Goal: Task Accomplishment & Management: Complete application form

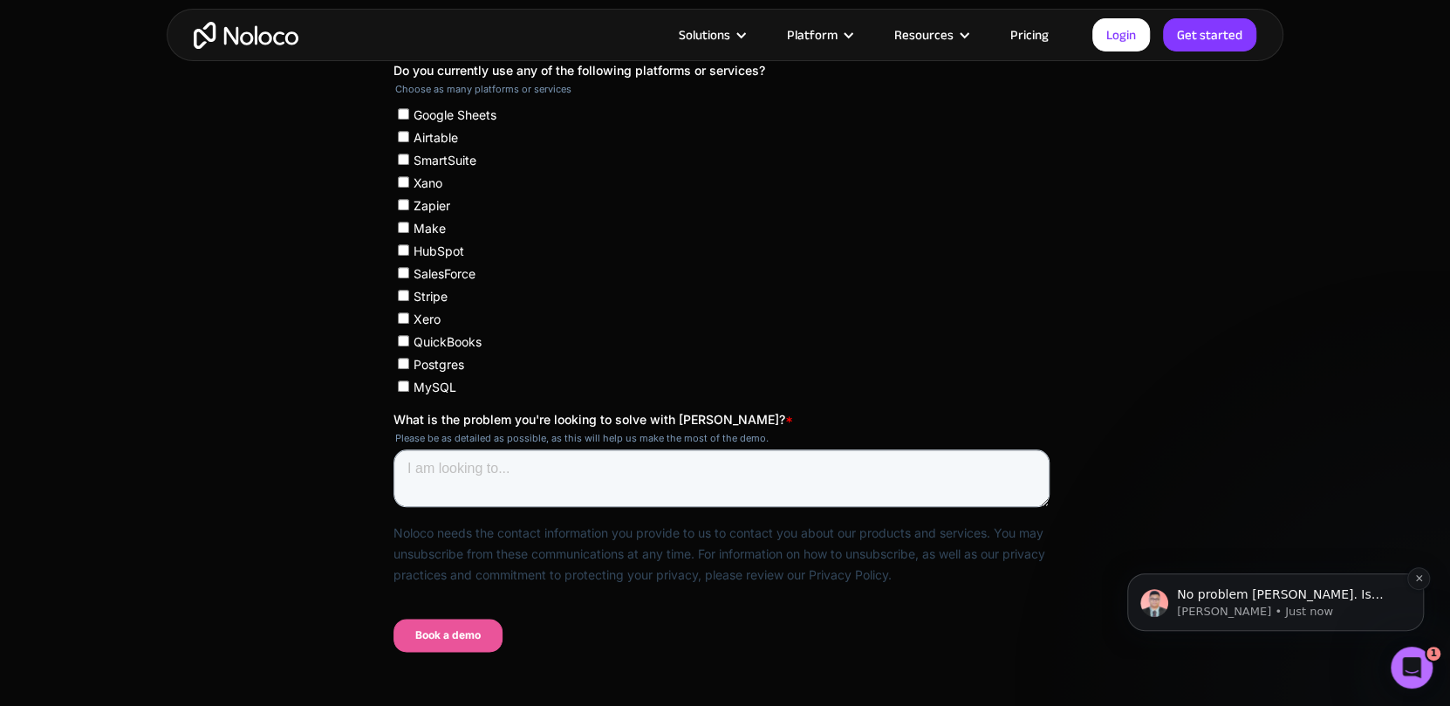
click at [1294, 610] on p "David • Just now" at bounding box center [1289, 612] width 225 height 16
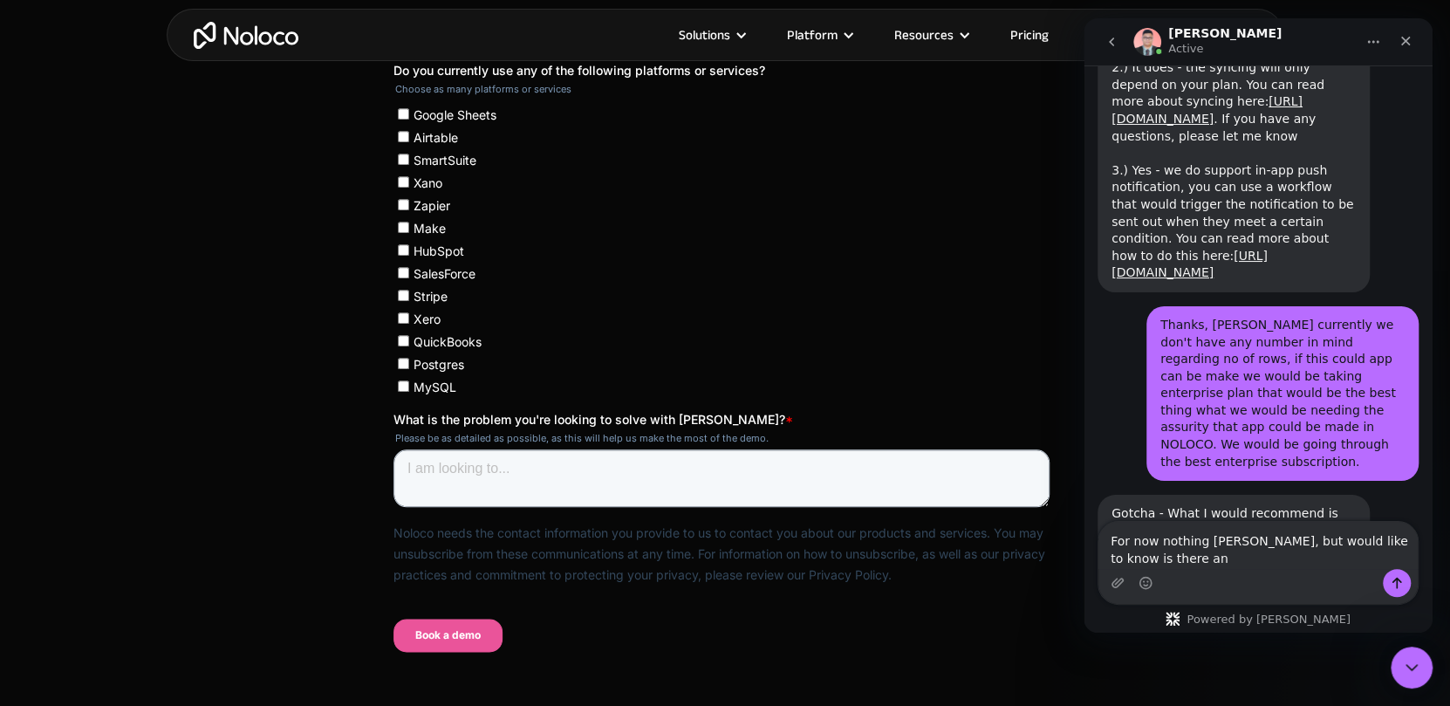
scroll to position [2641, 0]
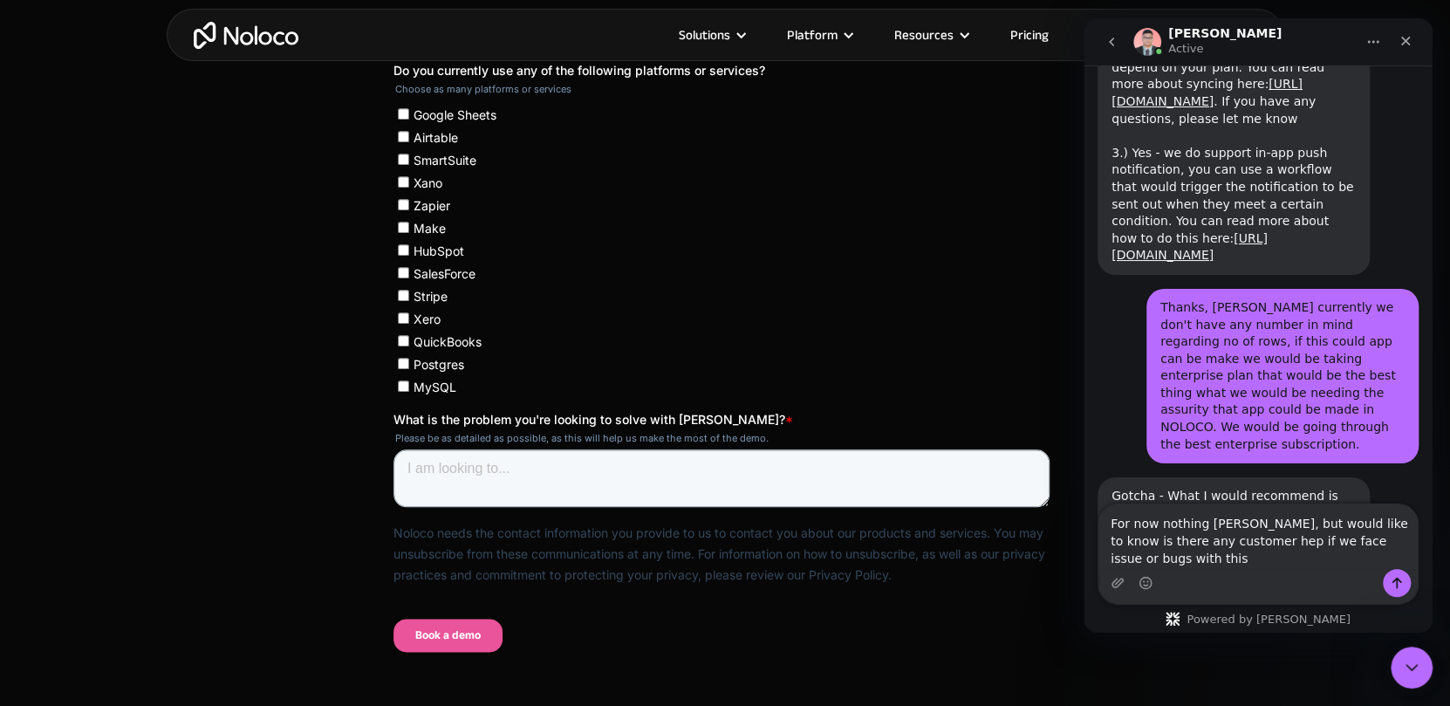
type textarea "For now nothing David, but would like to know is there any customer hep if we f…"
click at [1396, 581] on icon "Send a message…" at bounding box center [1397, 583] width 14 height 14
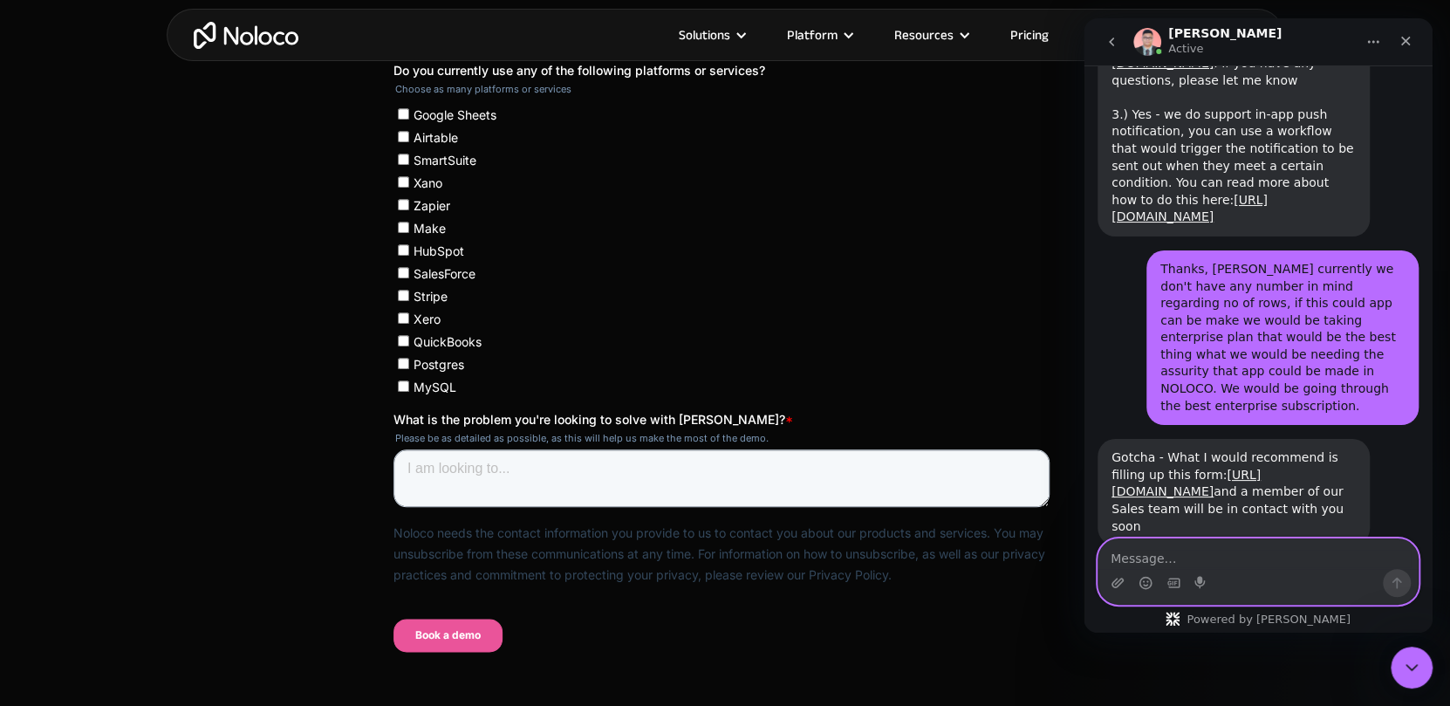
scroll to position [0, 0]
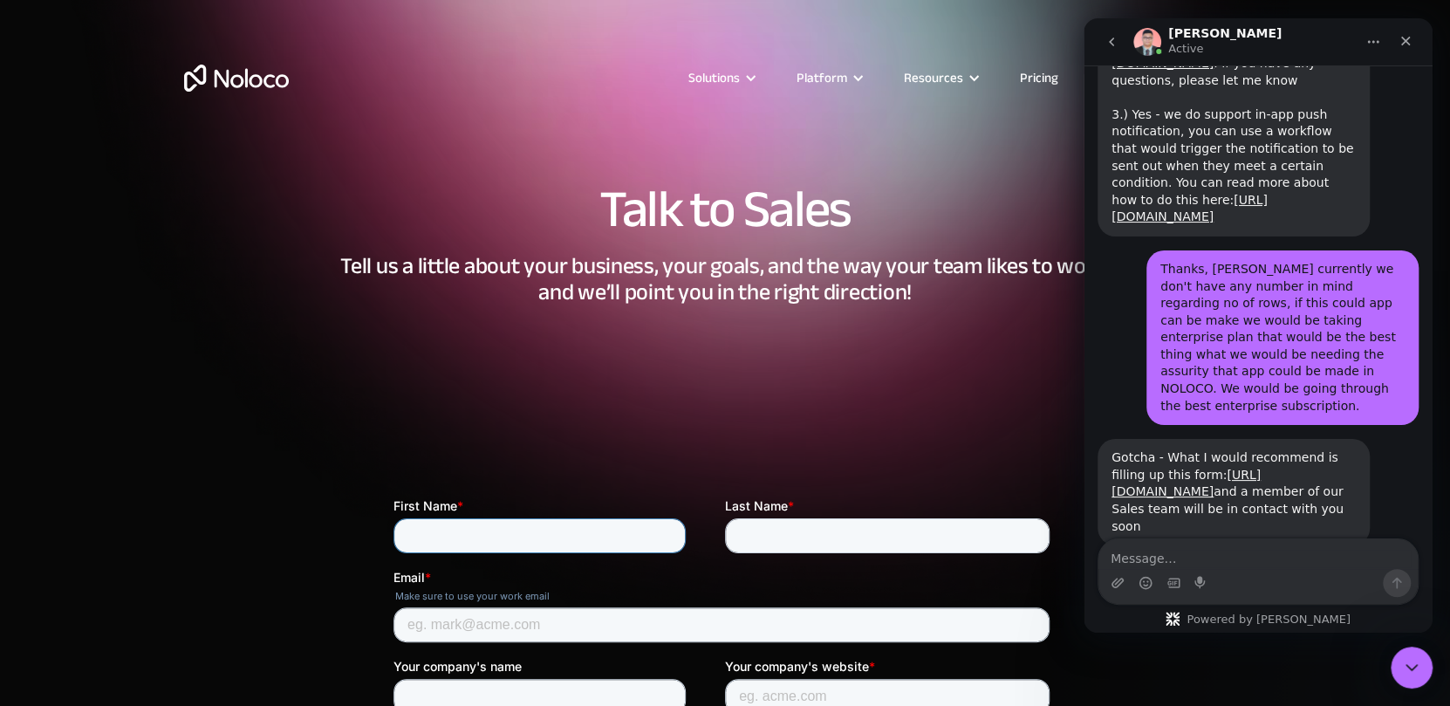
click at [462, 531] on input "First Name *" at bounding box center [539, 535] width 292 height 35
type input "Priyanshu"
click at [747, 529] on input "Last Name *" at bounding box center [887, 535] width 325 height 35
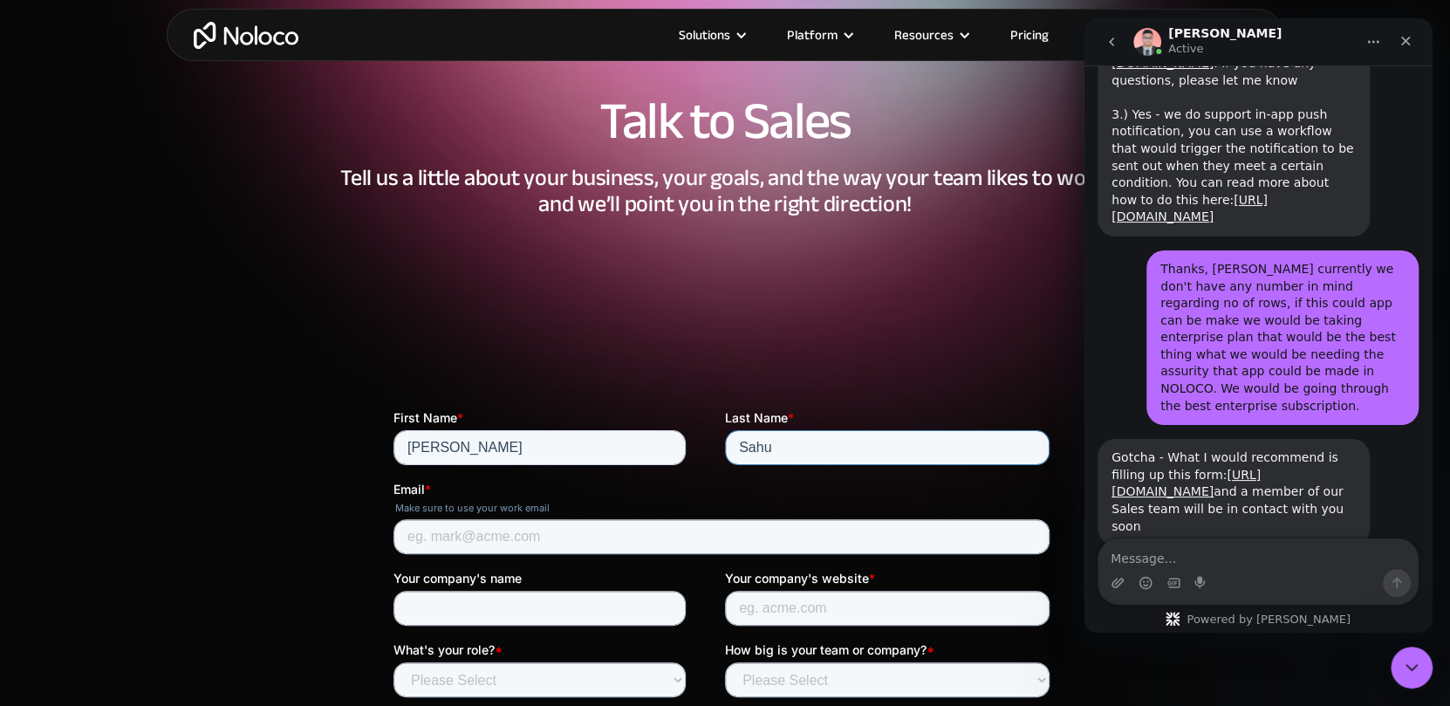
type input "Sahu"
click at [490, 552] on input "Email *" at bounding box center [721, 536] width 656 height 35
type input "[PERSON_NAME][EMAIL_ADDRESS][DOMAIN_NAME]"
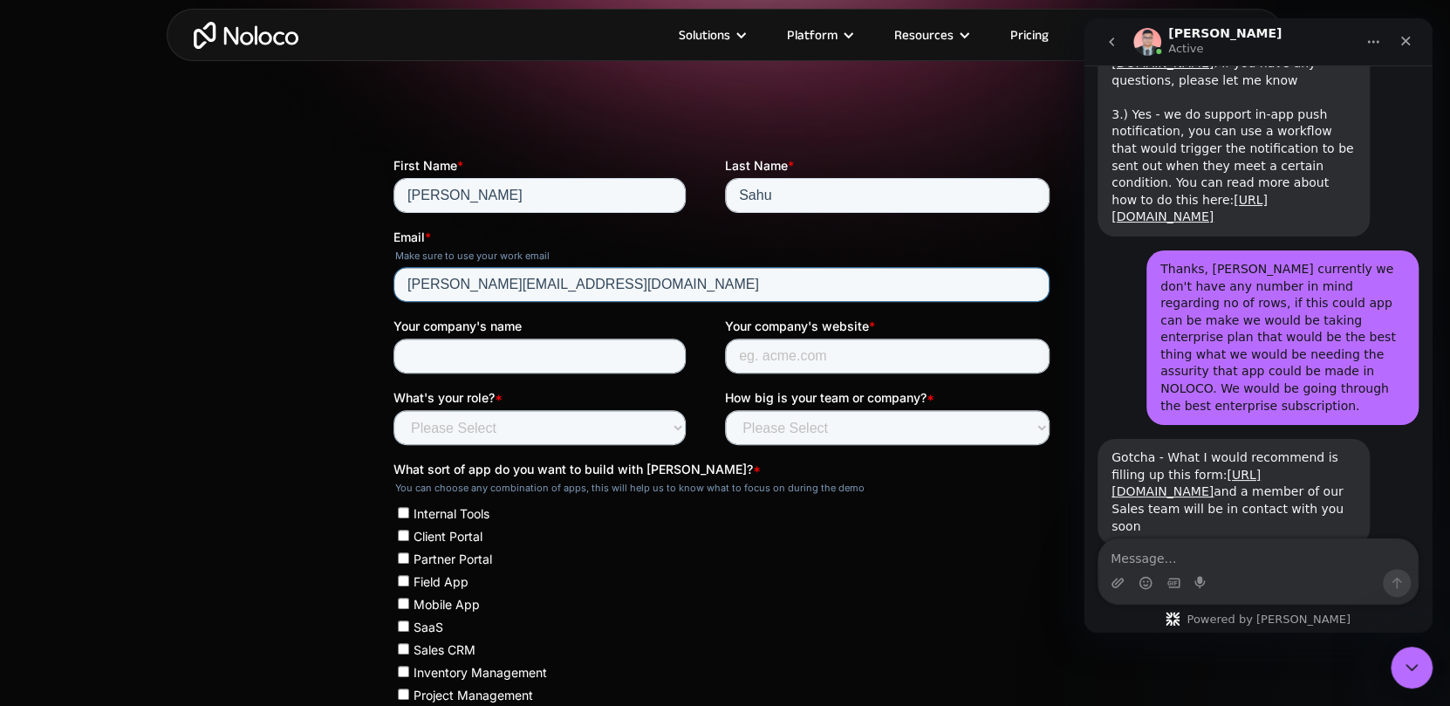
scroll to position [339, 0]
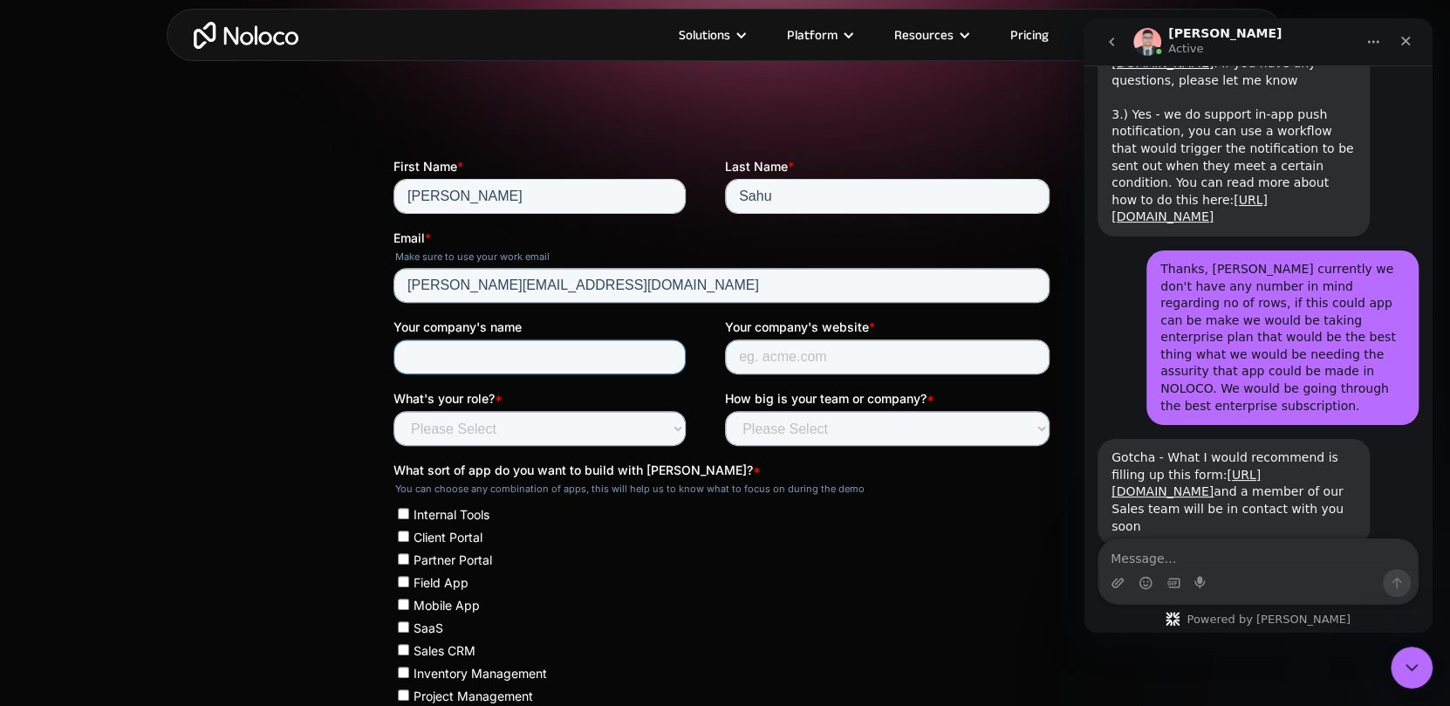
click at [481, 346] on input "Your company's name" at bounding box center [539, 356] width 292 height 35
type input "Spinny"
click at [825, 356] on input "Your company's website *" at bounding box center [887, 356] width 325 height 35
type input "www.spinny.com"
click at [809, 415] on select "Please Select Less than 10 10 - 25 25 - 50 50 - 100 More than 100" at bounding box center [887, 428] width 325 height 35
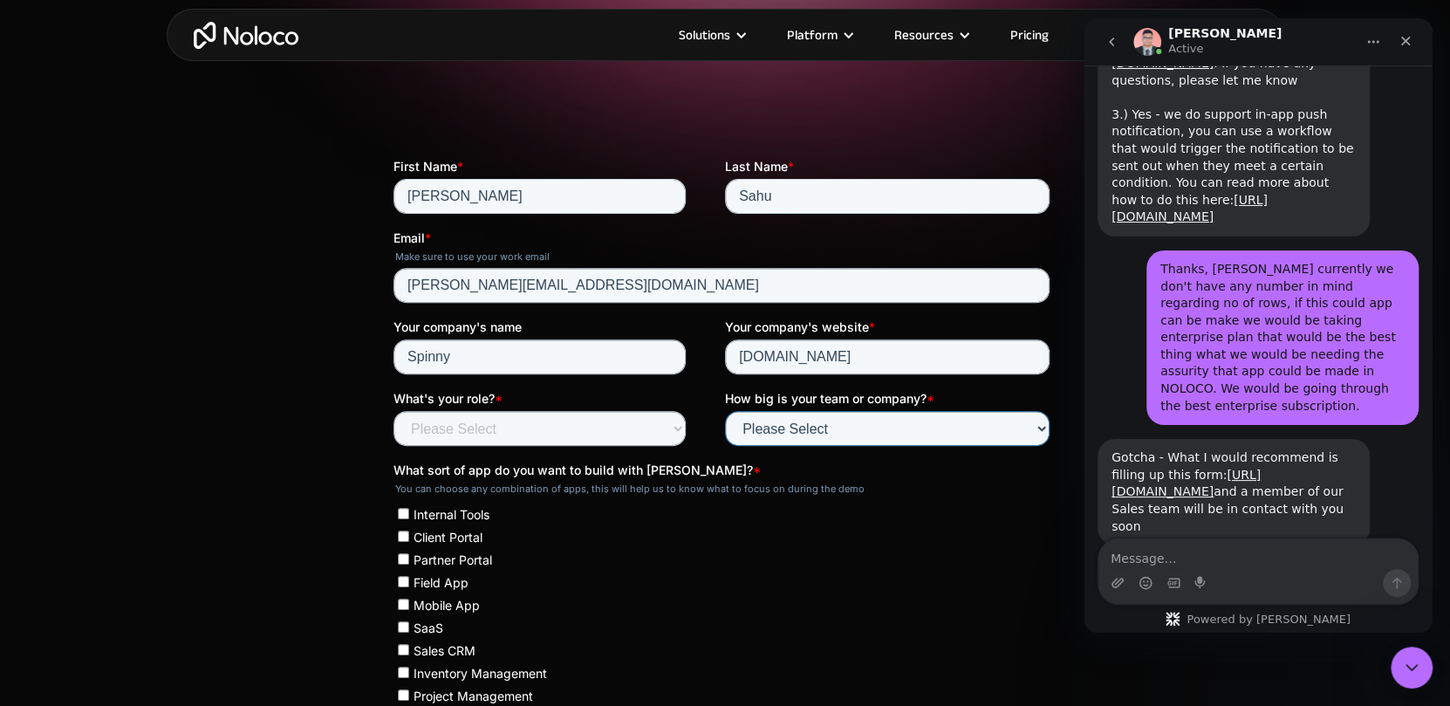
select select "More than 100"
click at [725, 411] on select "Please Select Less than 10 10 - 25 25 - 50 50 - 100 More than 100" at bounding box center [887, 428] width 325 height 35
click at [524, 413] on select "Please Select Founder / CXO IT / Engineering Product / Project Management Finan…" at bounding box center [539, 428] width 292 height 35
select select "Product / Project Management"
click at [393, 411] on select "Please Select Founder / CXO IT / Engineering Product / Project Management Finan…" at bounding box center [539, 428] width 292 height 35
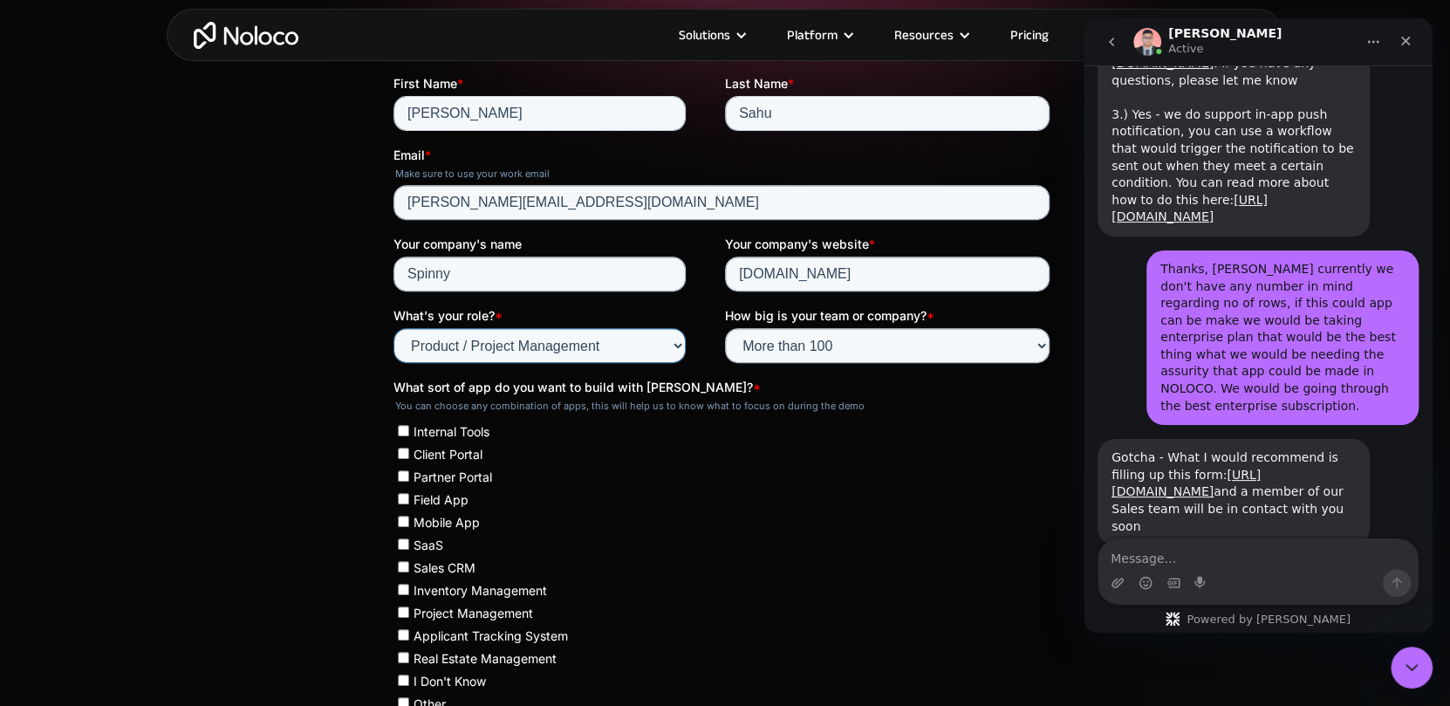
scroll to position [420, 0]
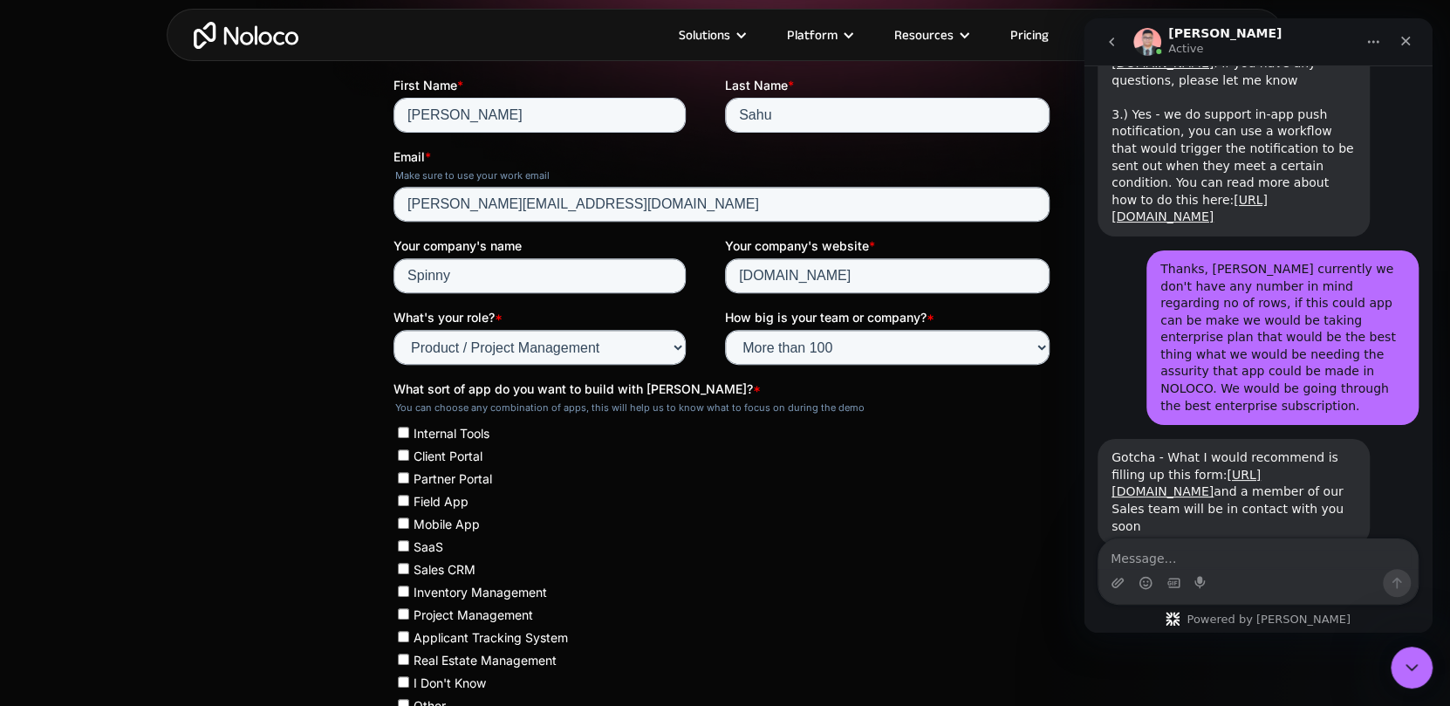
click at [562, 525] on label "Mobile App" at bounding box center [724, 523] width 652 height 17
click at [409, 525] on input "Mobile App" at bounding box center [403, 522] width 11 height 11
checkbox input "true"
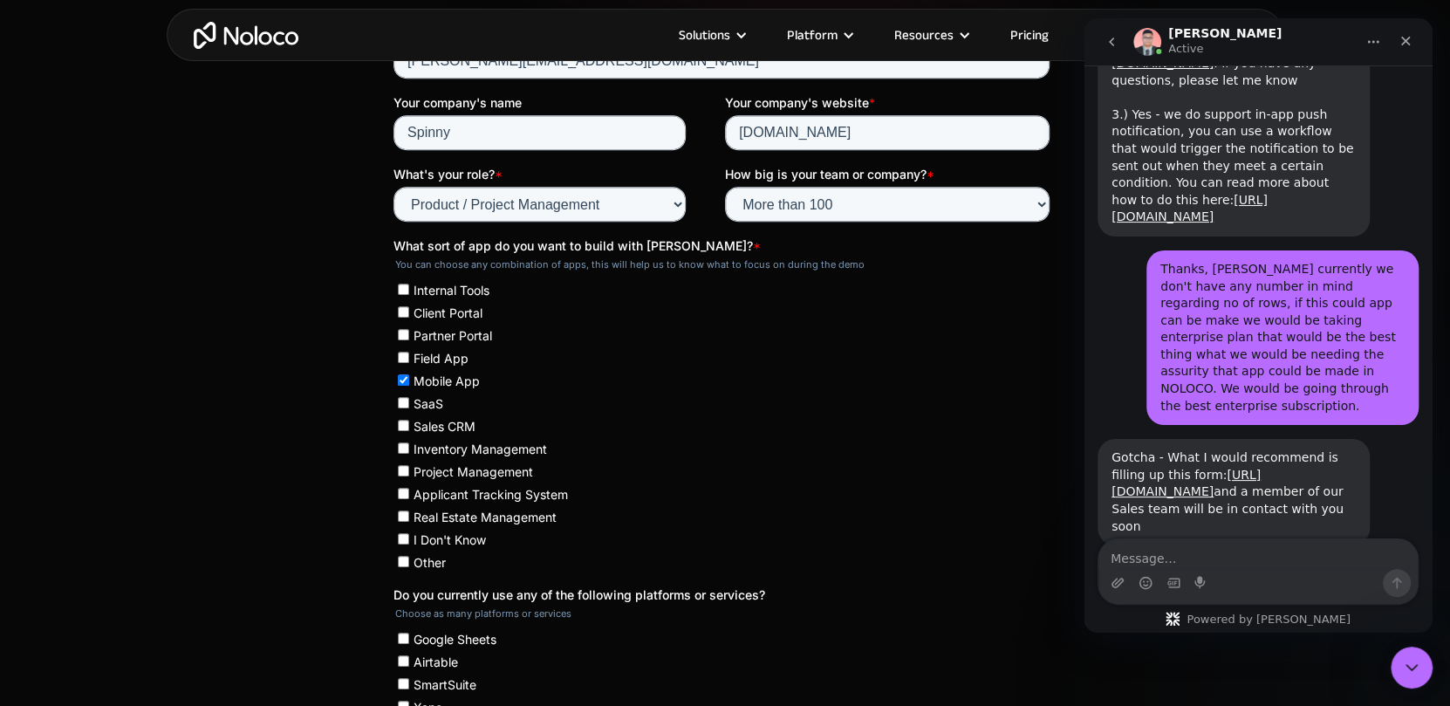
click at [480, 467] on span "Project Management" at bounding box center [473, 471] width 120 height 15
click at [409, 467] on input "Project Management" at bounding box center [403, 470] width 11 height 11
checkbox input "true"
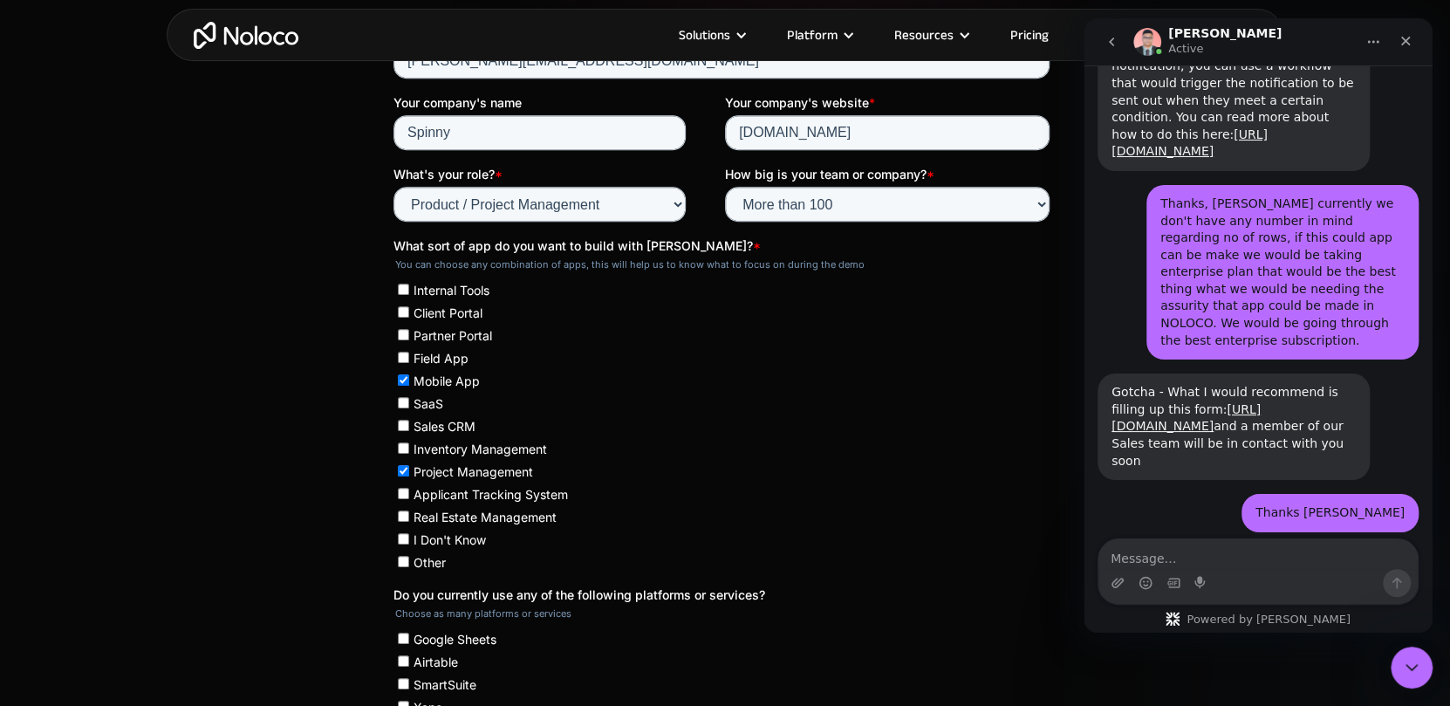
scroll to position [2747, 0]
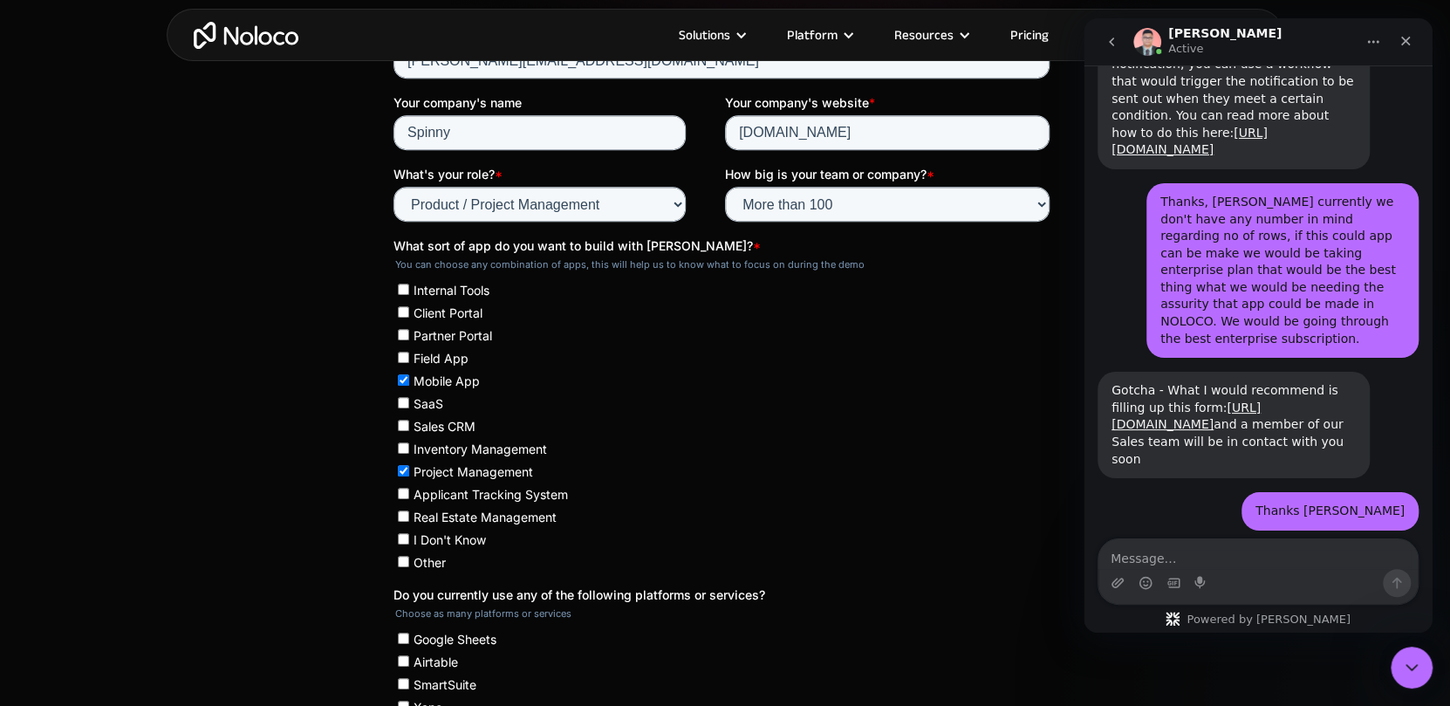
click at [471, 454] on span "Inventory Management" at bounding box center [479, 448] width 133 height 15
click at [409, 454] on input "Inventory Management" at bounding box center [403, 447] width 11 height 11
checkbox input "true"
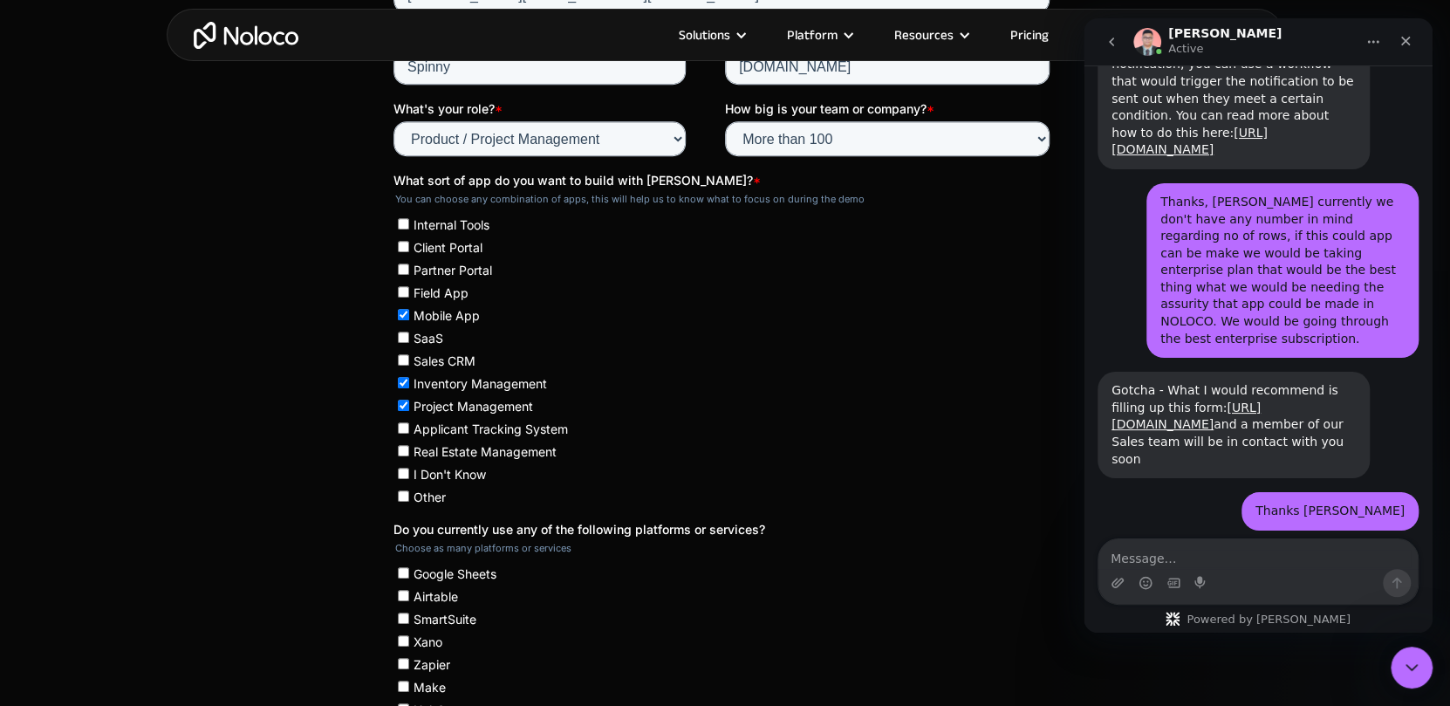
scroll to position [634, 0]
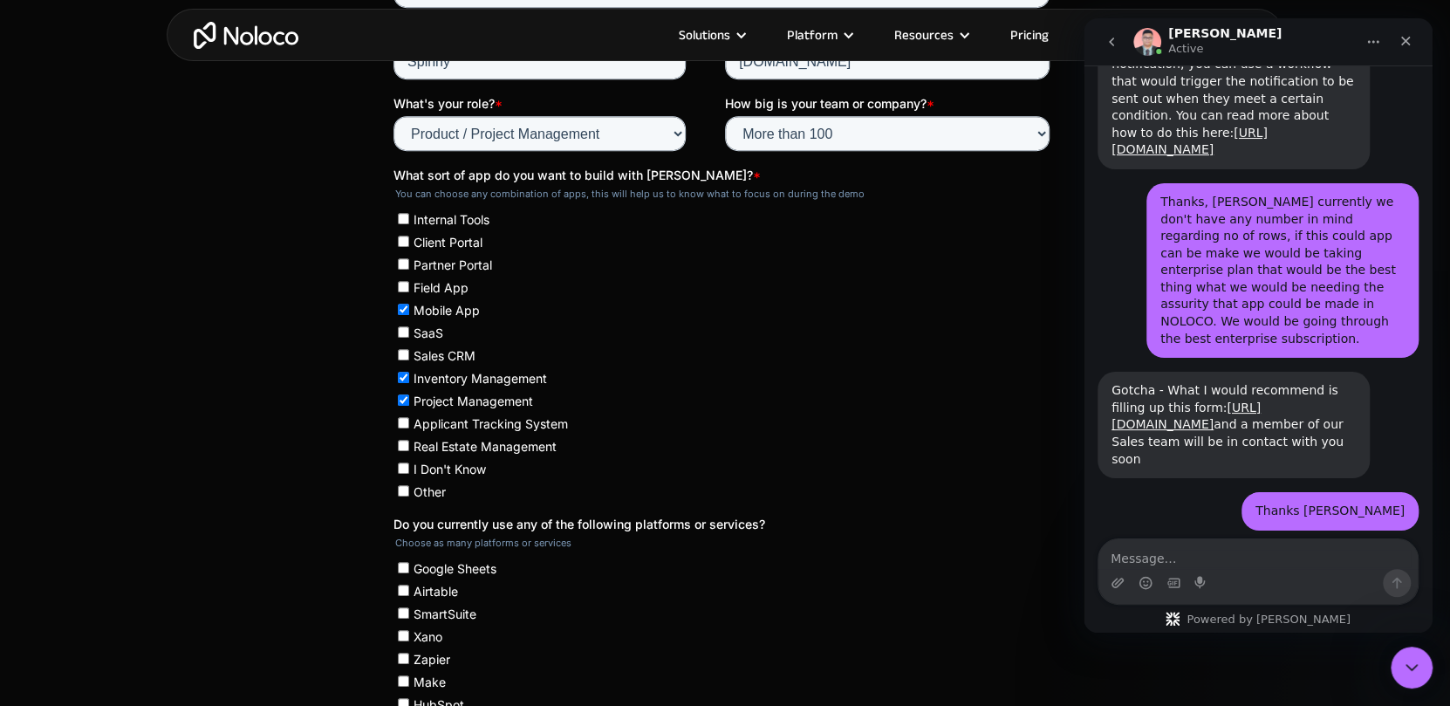
click at [429, 568] on span "Google Sheets" at bounding box center [454, 568] width 83 height 15
click at [409, 568] on input "Google Sheets" at bounding box center [403, 567] width 11 height 11
checkbox input "true"
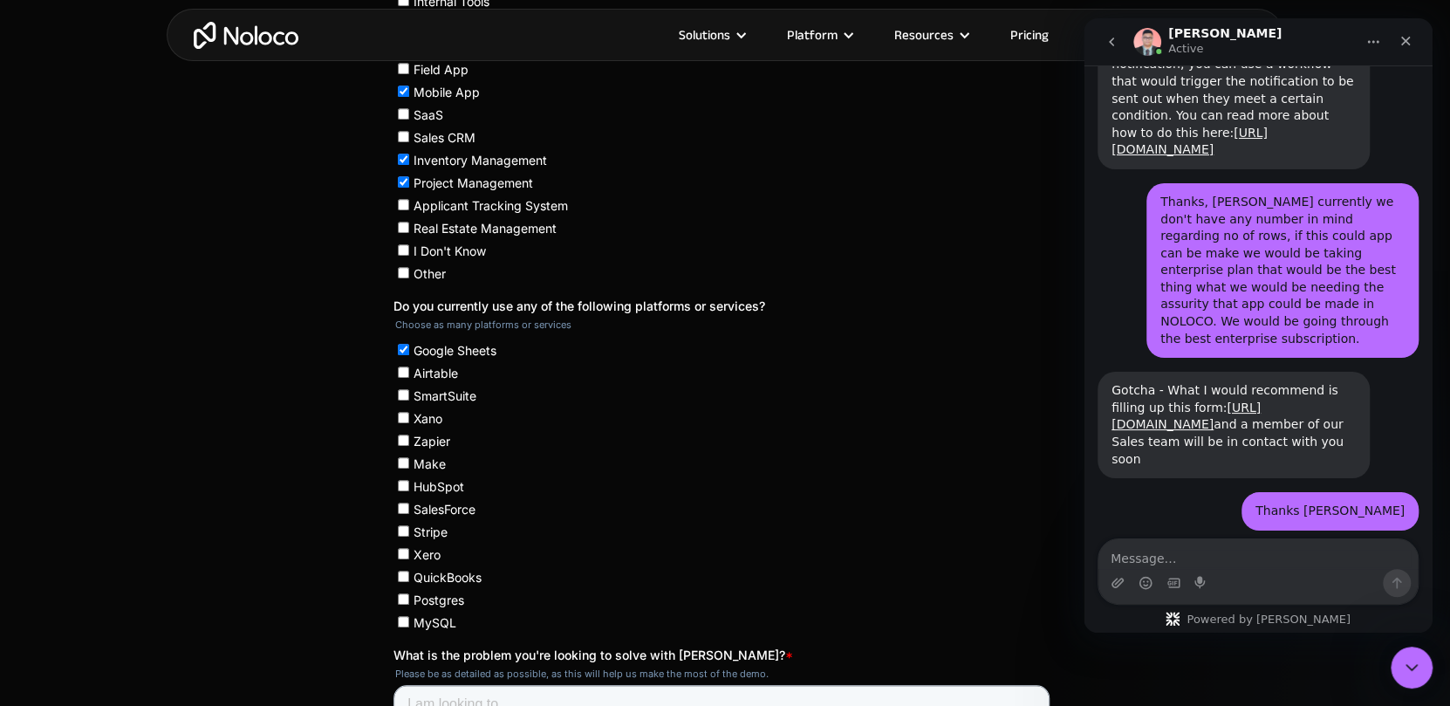
scroll to position [851, 0]
click at [410, 597] on label "Postgres" at bounding box center [724, 599] width 652 height 17
click at [409, 597] on input "Postgres" at bounding box center [403, 599] width 11 height 11
checkbox input "true"
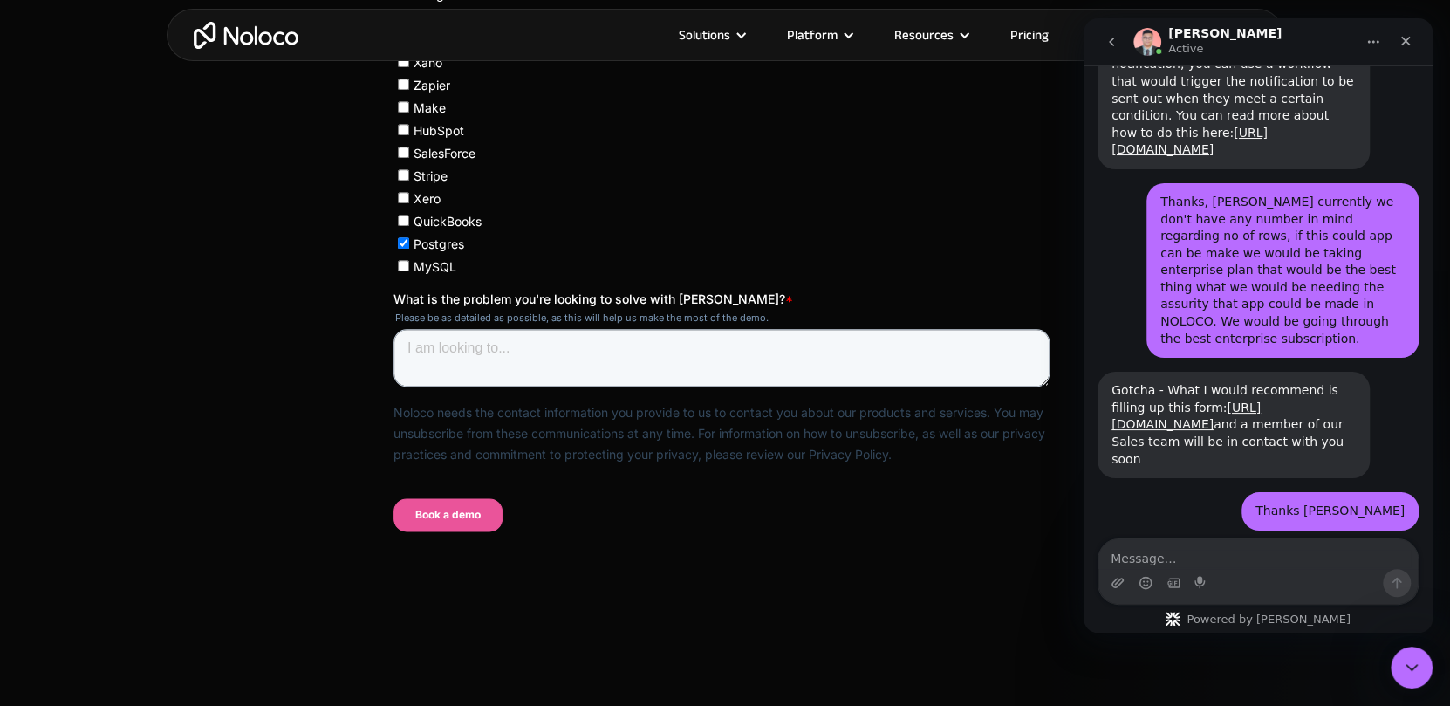
scroll to position [1404, 0]
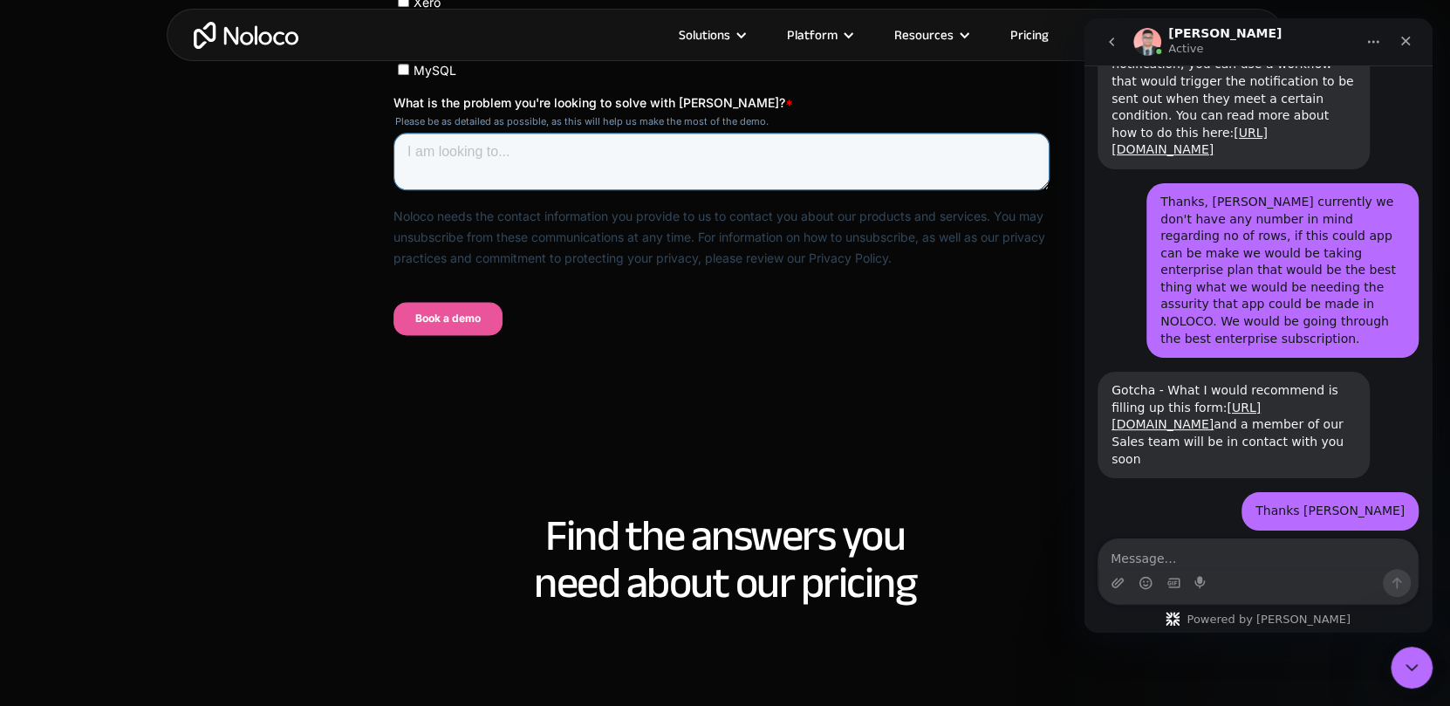
click at [474, 164] on textarea "What is the problem you're looking to solve with Noloco? *" at bounding box center [721, 162] width 656 height 58
paste textarea "🚗 Spinny Refurbishment Performance Monitoring App Internal Product Overview 🧭 O…"
type textarea "🚗 Spinny Refurbishment Performance Monitoring App Internal Product Overview 🧭 O…"
click at [437, 314] on input "Book a demo" at bounding box center [447, 318] width 109 height 33
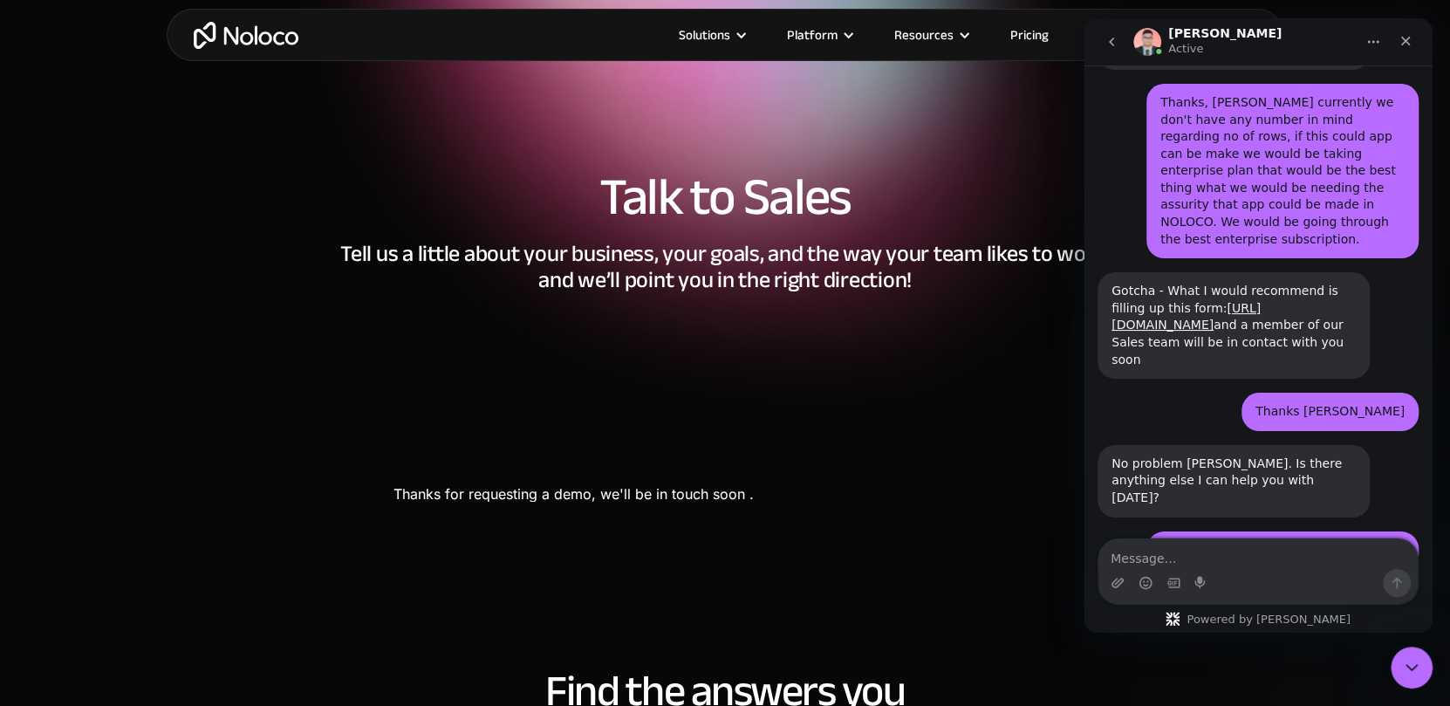
scroll to position [2800, 0]
